Goal: Task Accomplishment & Management: Complete application form

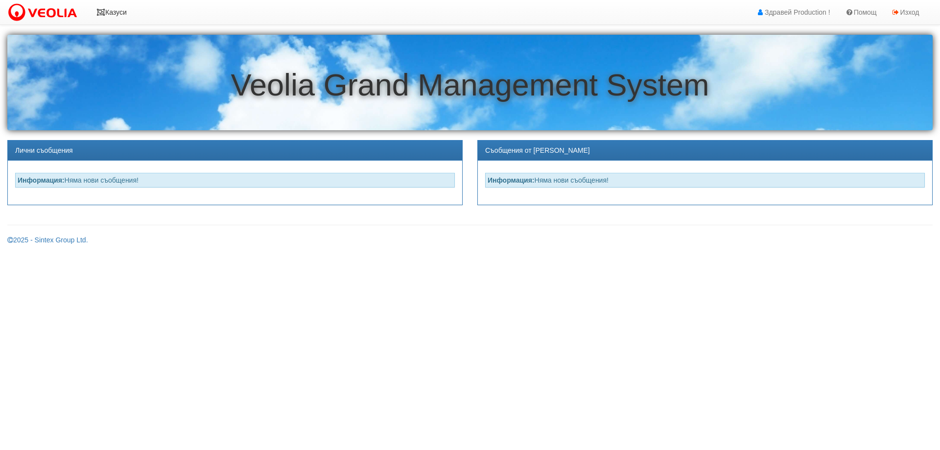
click at [116, 11] on link "Казуси" at bounding box center [111, 12] width 45 height 24
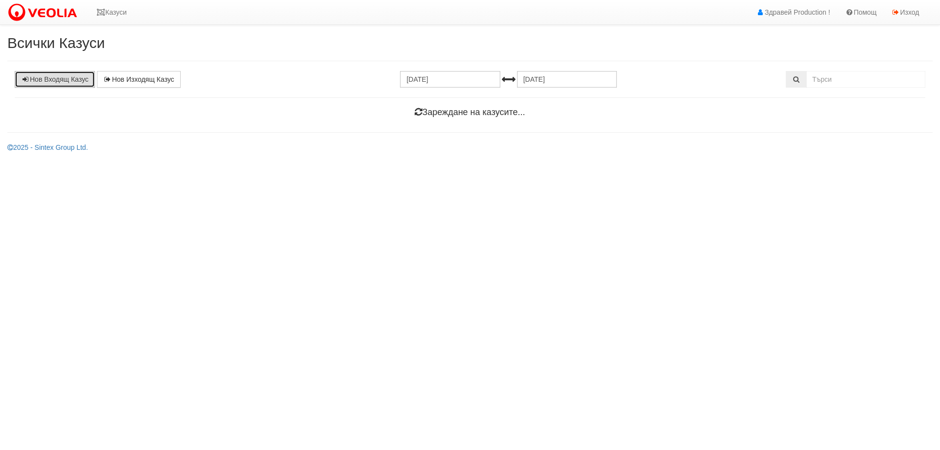
click at [54, 79] on link "Нов Входящ Казус" at bounding box center [55, 79] width 80 height 17
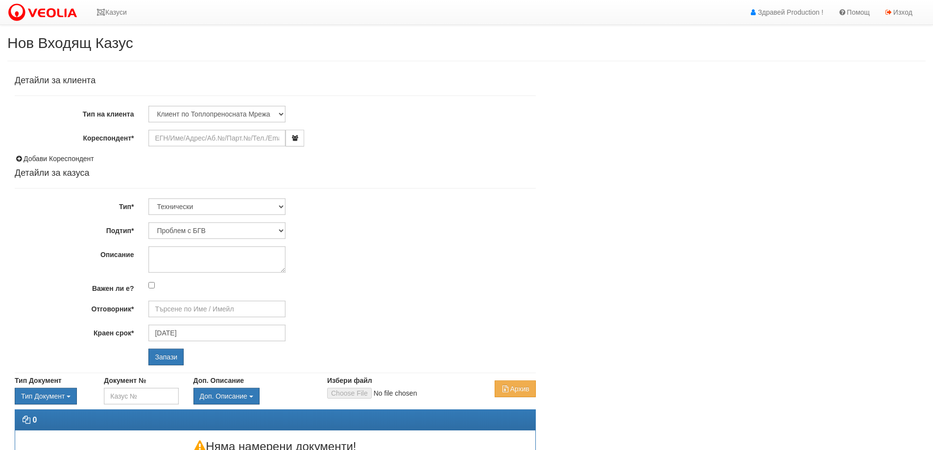
type input "[PERSON_NAME] - Технически"
click at [161, 134] on input "Кореспондент*" at bounding box center [216, 138] width 137 height 17
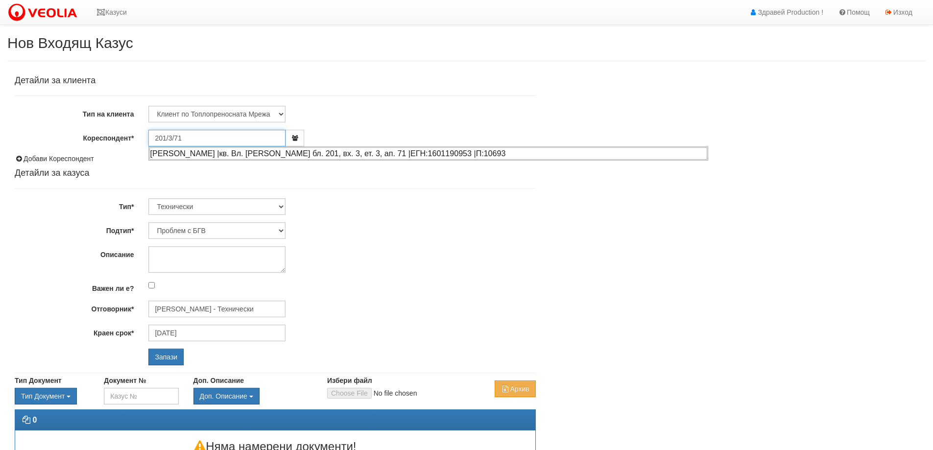
click at [176, 153] on div "ЙОВКА БОЙЧЕВА КУРТЕВА |кв. Вл. Варненчик бл. 201, вх. 3, ет. 3, ап. 71 |ЕГН:160…" at bounding box center [428, 153] width 558 height 12
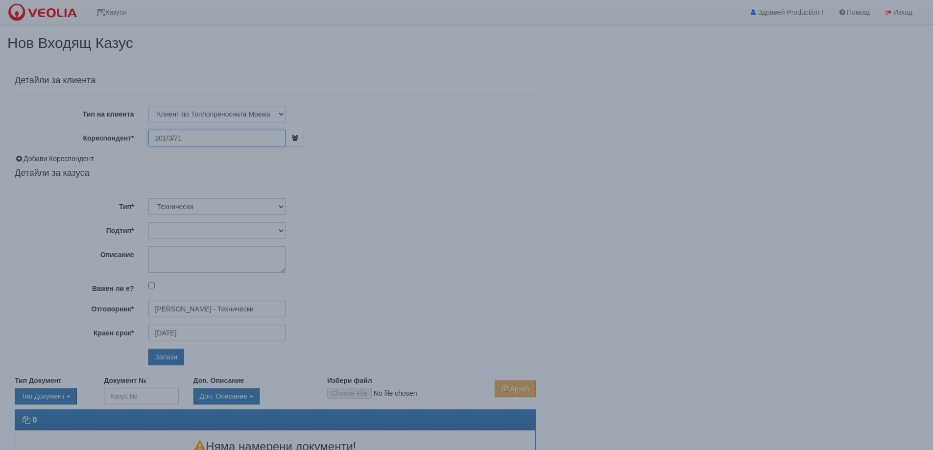
type input "Ивайло Витлиянов"
type input "Дончо Дончев - Технически"
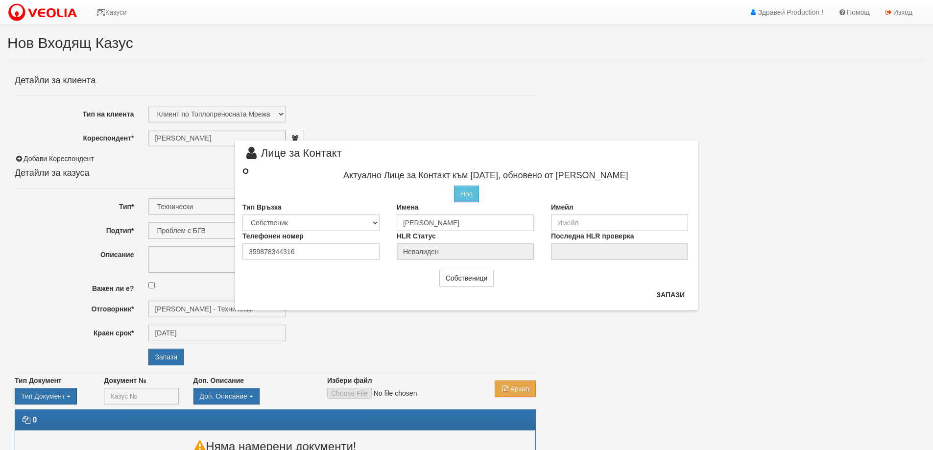
click at [246, 171] on input "radio" at bounding box center [245, 171] width 6 height 6
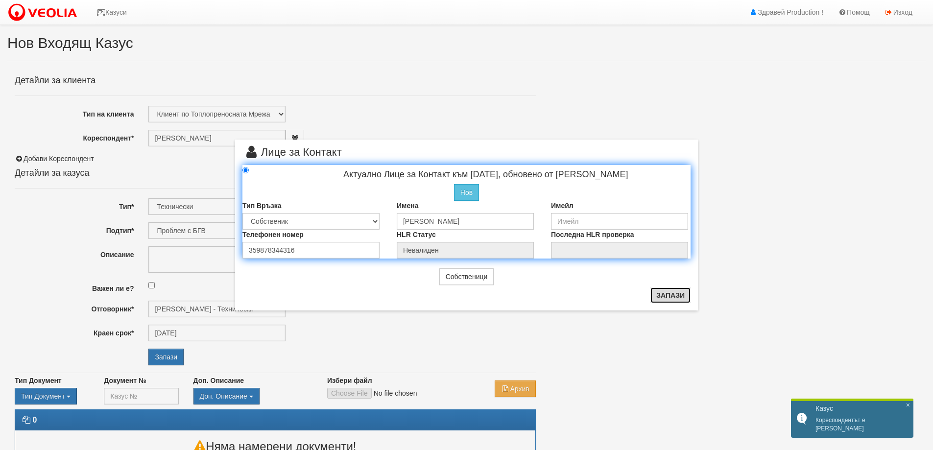
click at [661, 296] on button "Запази" at bounding box center [670, 295] width 40 height 16
radio input "true"
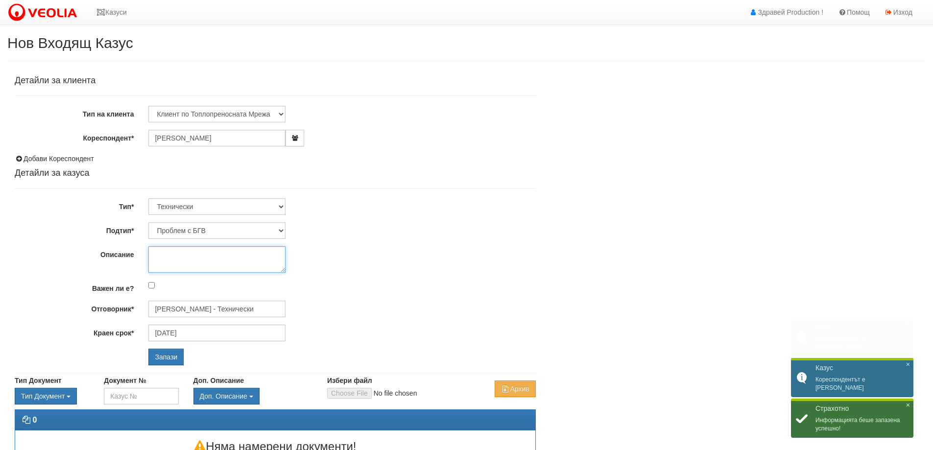
click at [155, 252] on textarea "Описание" at bounding box center [216, 259] width 137 height 26
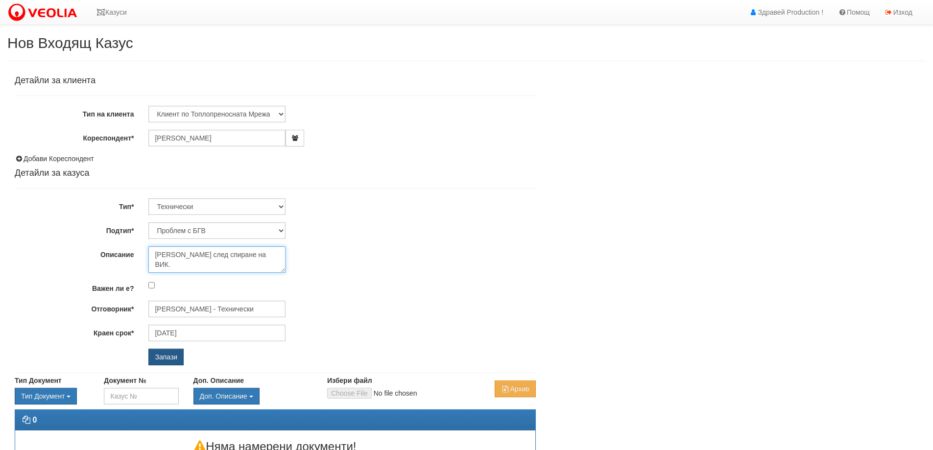
type textarea "Няма БГВ след спиране на ВИК."
click at [160, 357] on input "Запази" at bounding box center [165, 357] width 35 height 17
